Goal: Check status: Check status

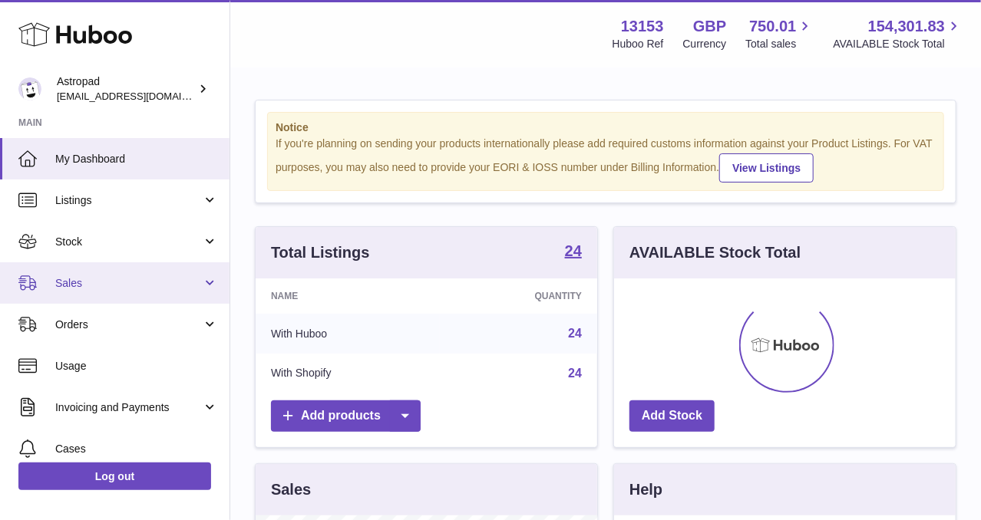
scroll to position [239, 342]
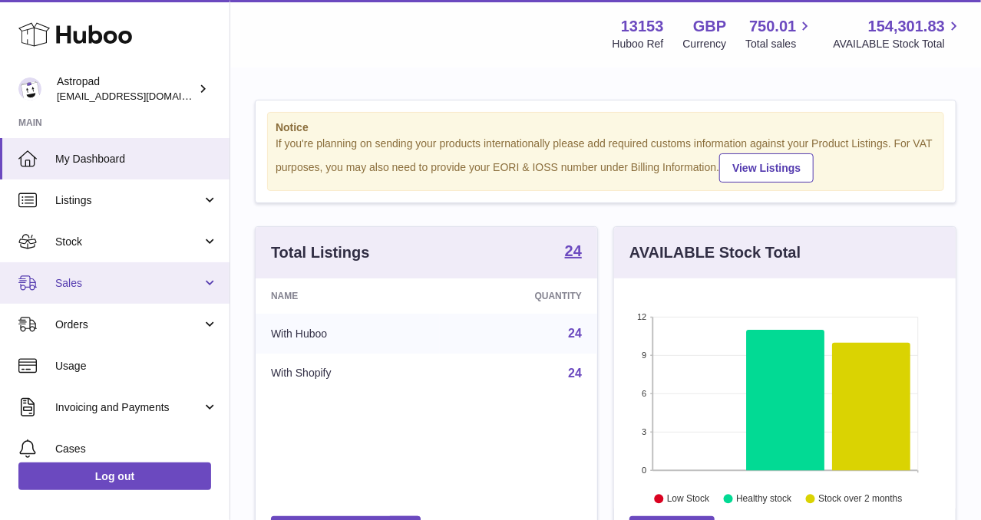
click at [146, 274] on link "Sales" at bounding box center [115, 283] width 230 height 41
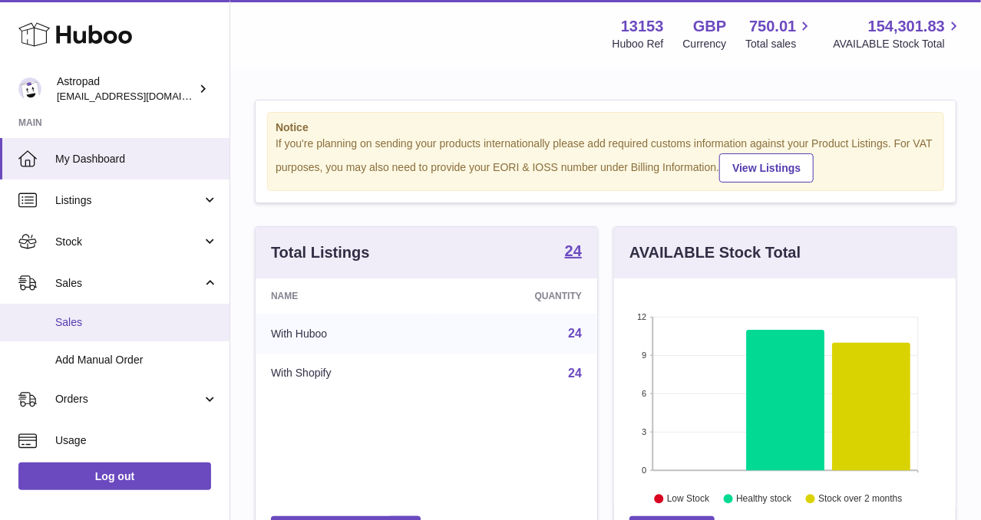
click at [98, 322] on span "Sales" at bounding box center [136, 322] width 163 height 15
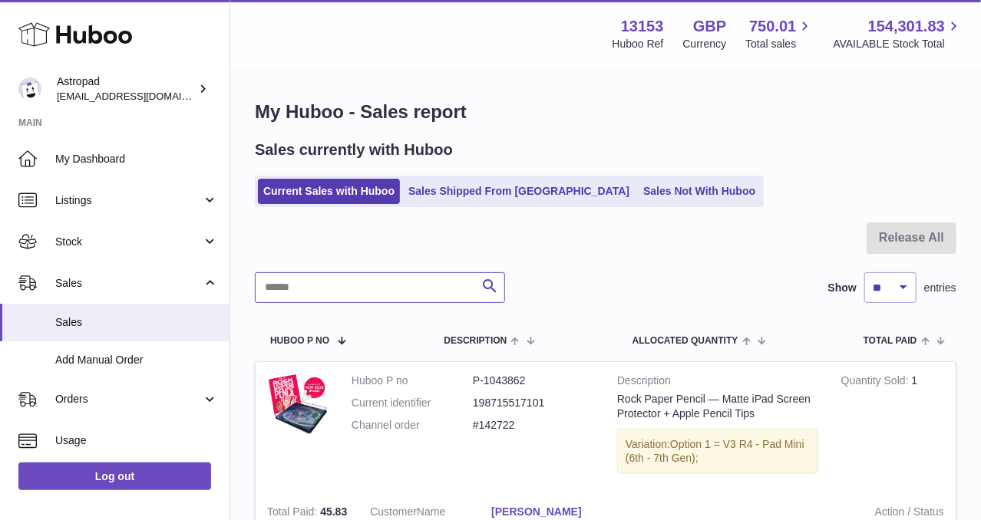
click at [389, 293] on input "text" at bounding box center [380, 287] width 250 height 31
paste input "*******"
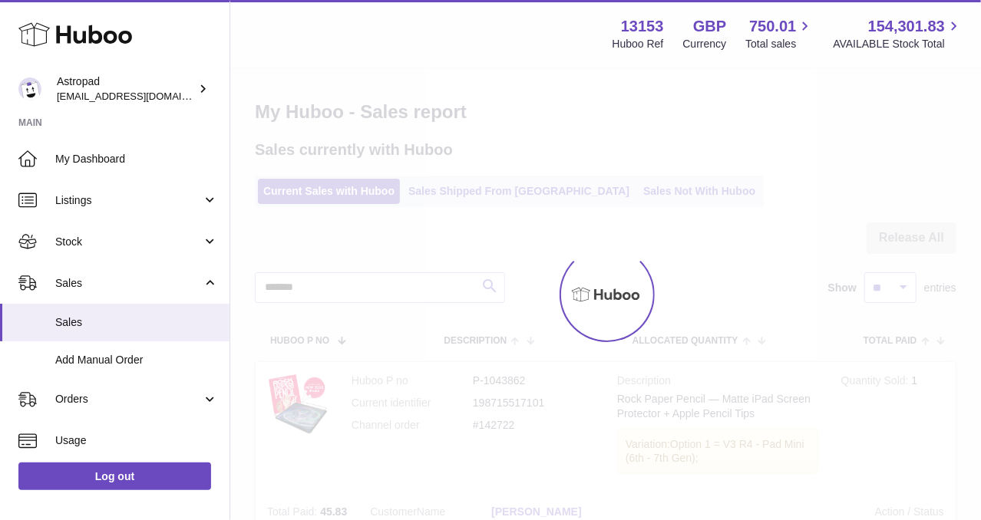
click at [486, 292] on div at bounding box center [605, 294] width 751 height 451
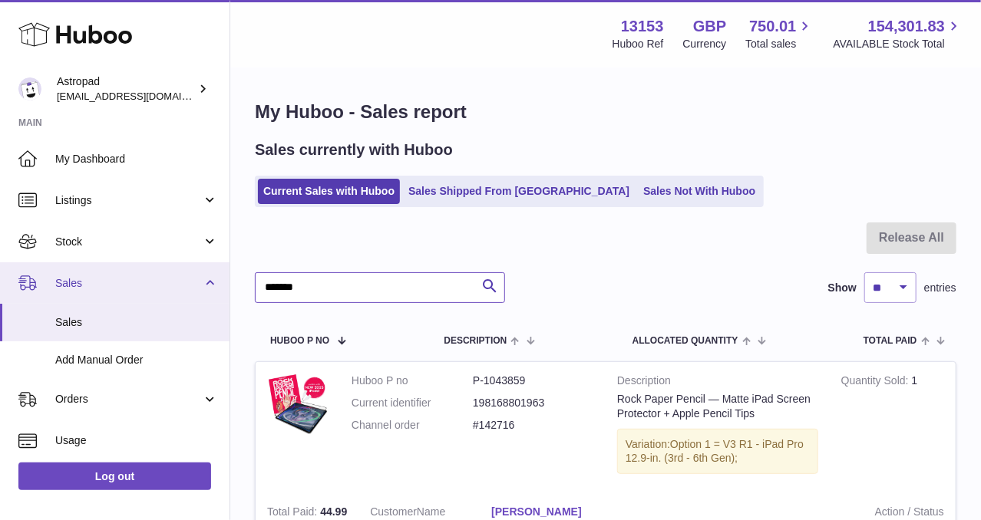
drag, startPoint x: 125, startPoint y: 280, endPoint x: 116, endPoint y: 270, distance: 13.6
click at [121, 279] on div "Huboo Astropad [EMAIL_ADDRESS][DOMAIN_NAME] Main My Dashboard Listings Not with…" at bounding box center [490, 377] width 981 height 754
paste input "text"
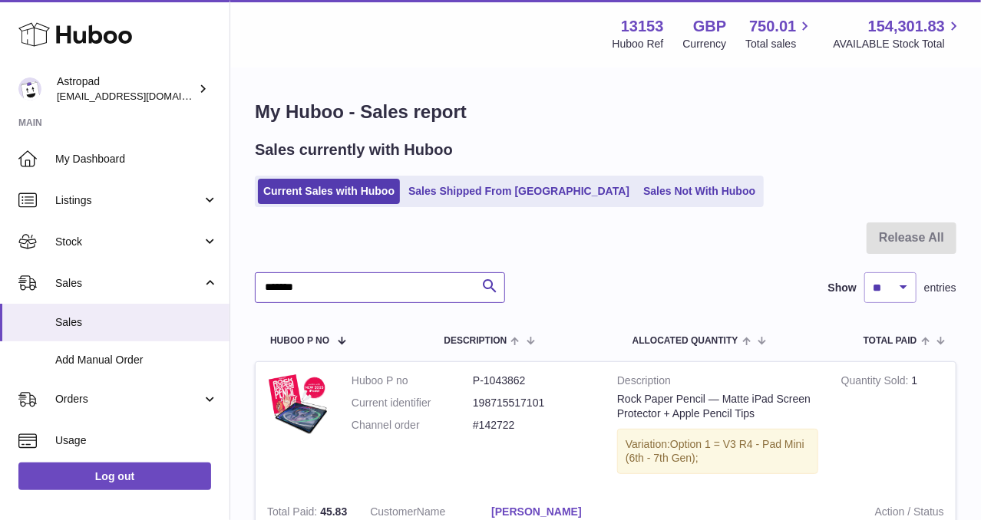
scroll to position [153, 0]
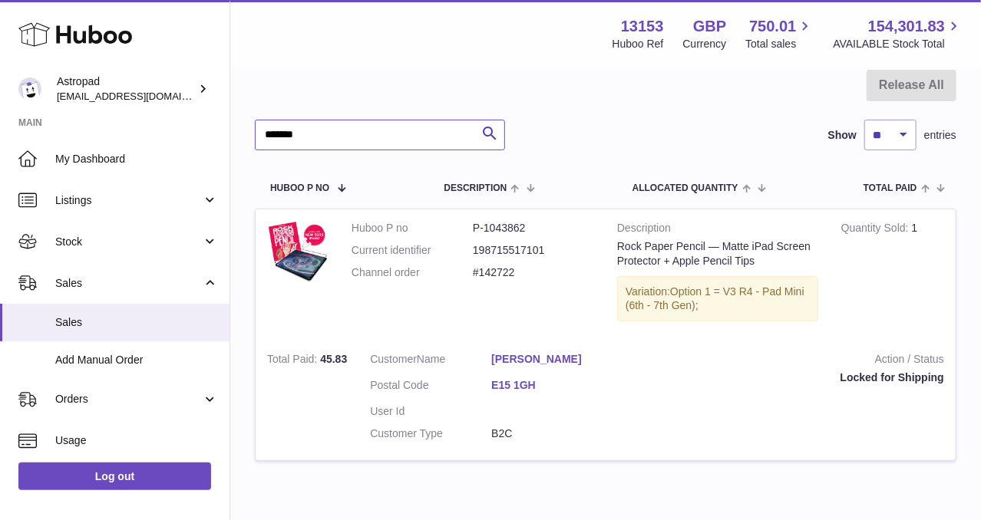
type input "*******"
